Goal: Find specific page/section: Find specific page/section

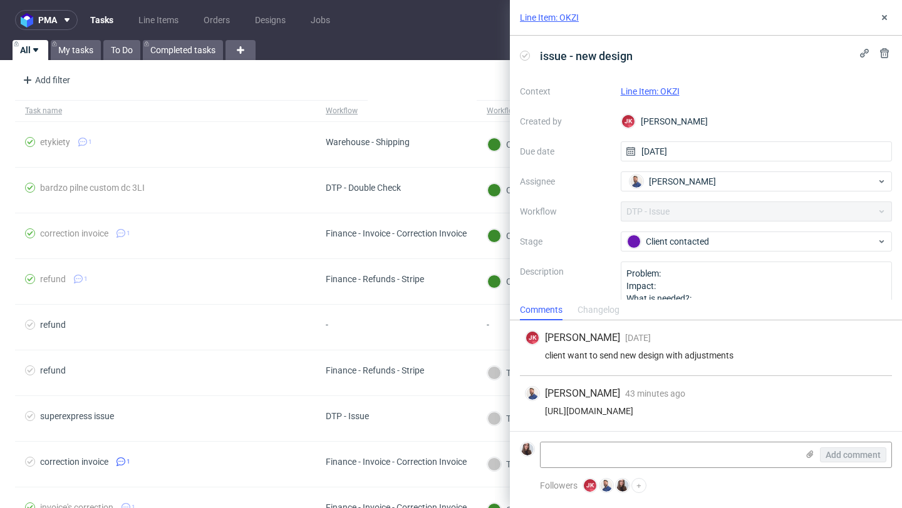
click at [666, 91] on link "Line Item: OKZI" at bounding box center [649, 91] width 59 height 10
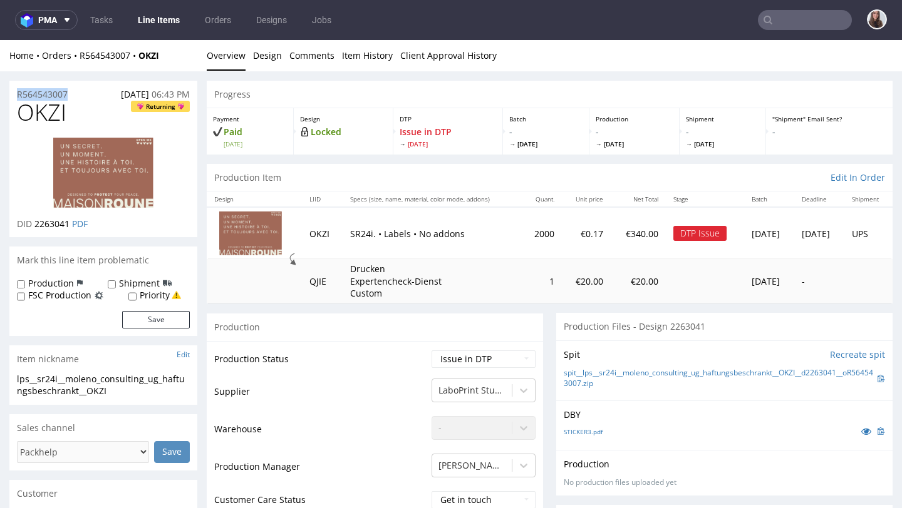
drag, startPoint x: 81, startPoint y: 92, endPoint x: 0, endPoint y: 90, distance: 81.4
copy p "R564543007"
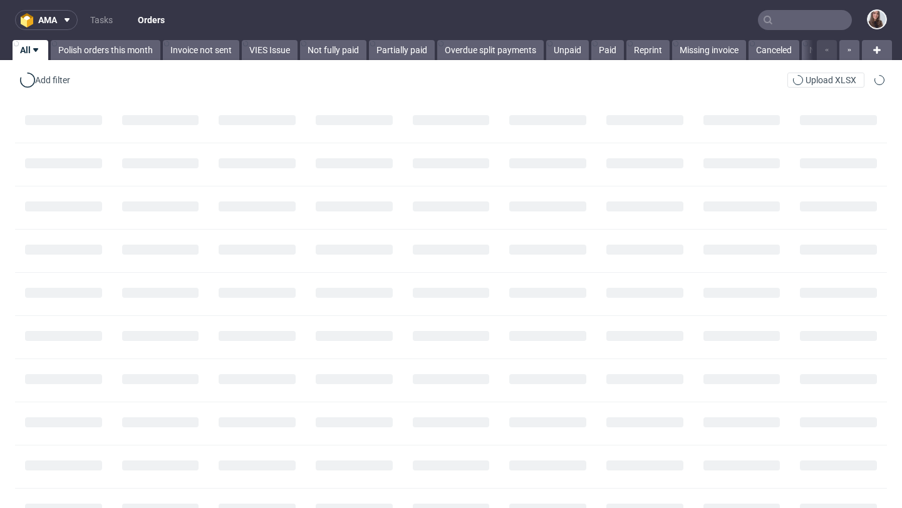
click at [792, 18] on input "text" at bounding box center [805, 20] width 94 height 20
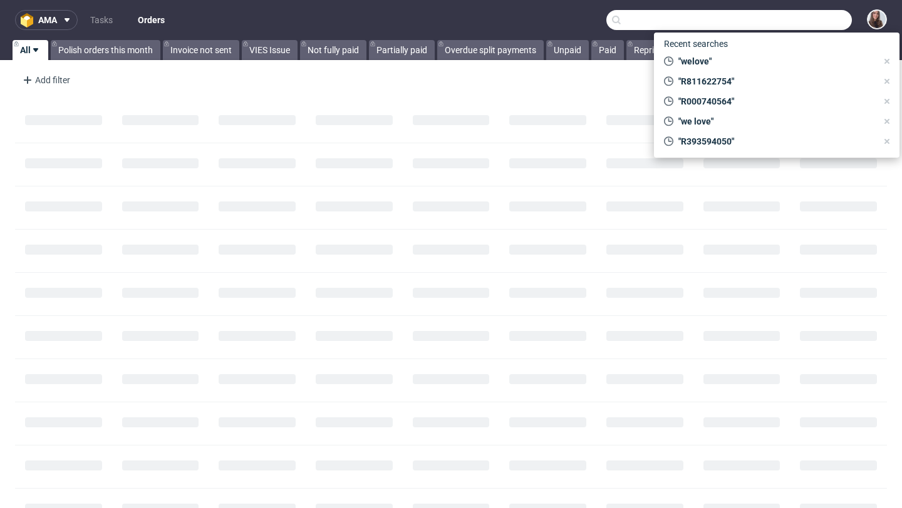
paste input "R951367644"
type input "R951367644"
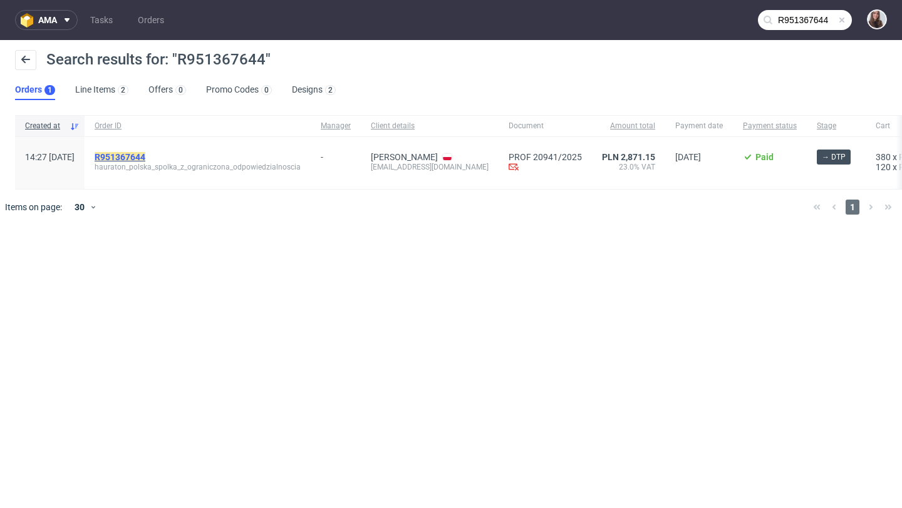
click at [145, 160] on mark "R951367644" at bounding box center [120, 157] width 51 height 10
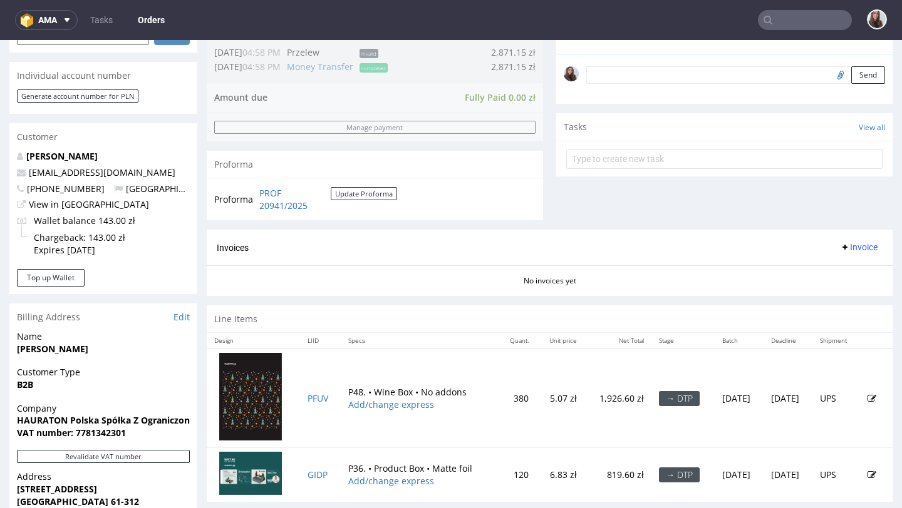
scroll to position [384, 0]
